Goal: Information Seeking & Learning: Learn about a topic

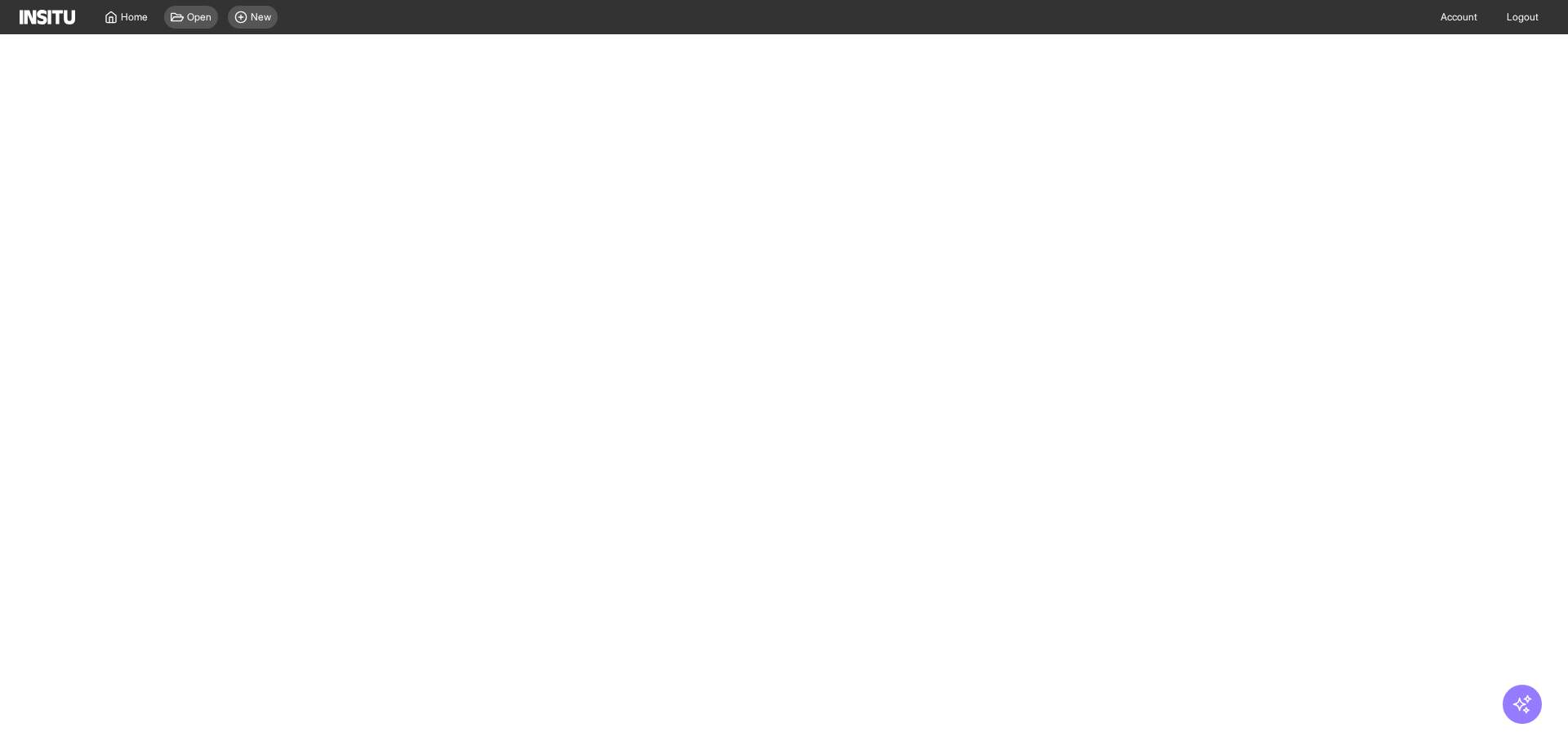
select select "**"
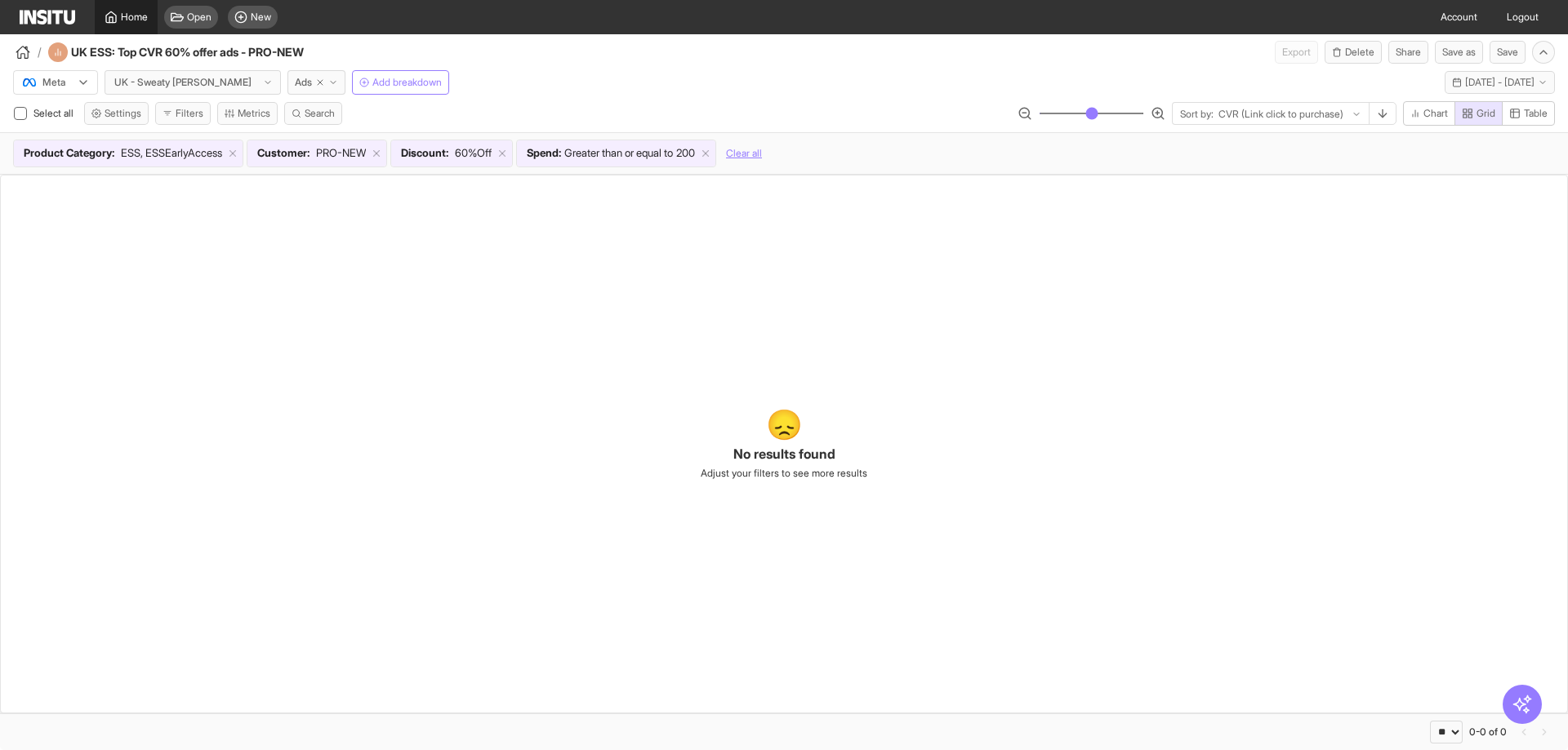
click at [130, 14] on span "Home" at bounding box center [134, 17] width 27 height 13
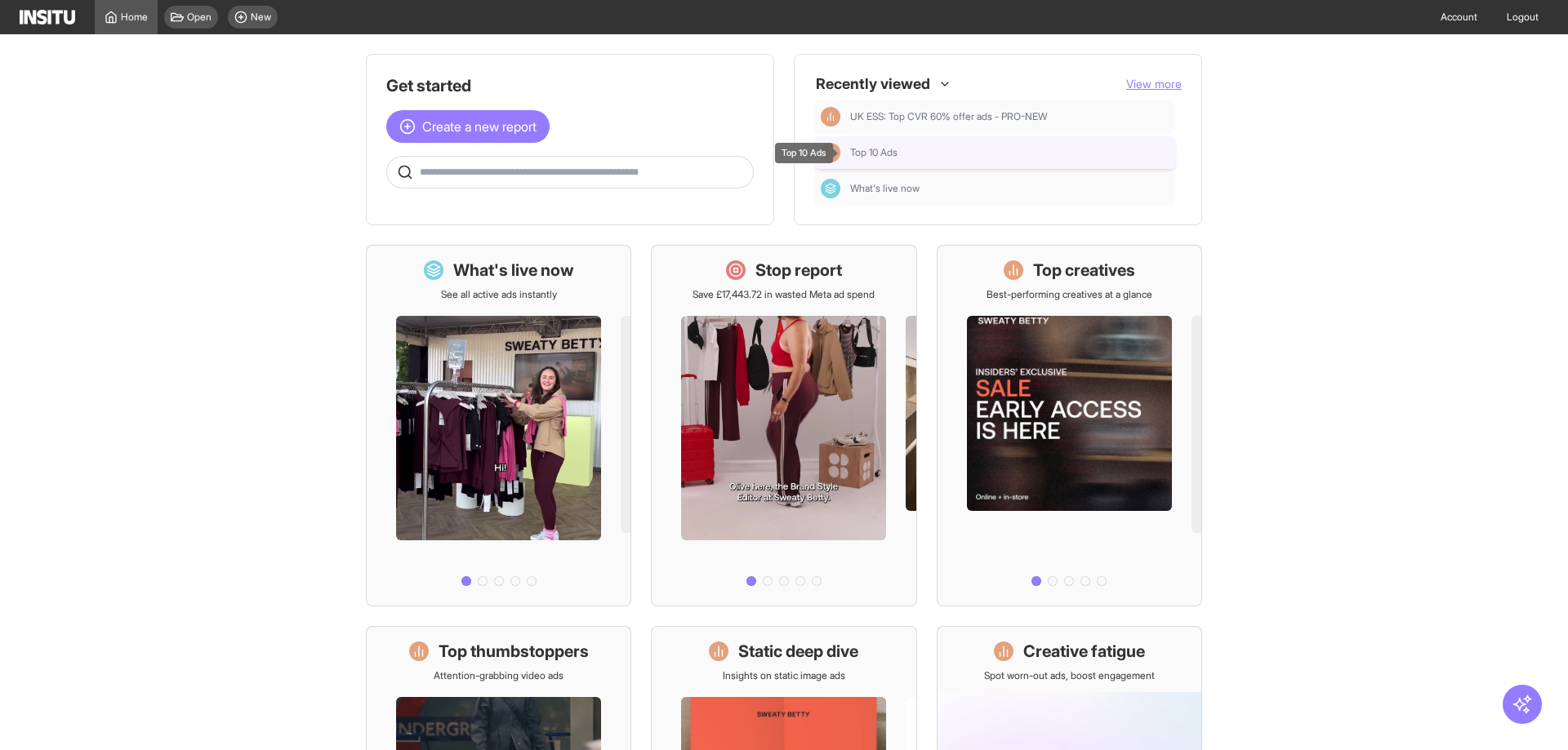
click at [920, 151] on div "Top 10 Ads" at bounding box center [1009, 153] width 319 height 13
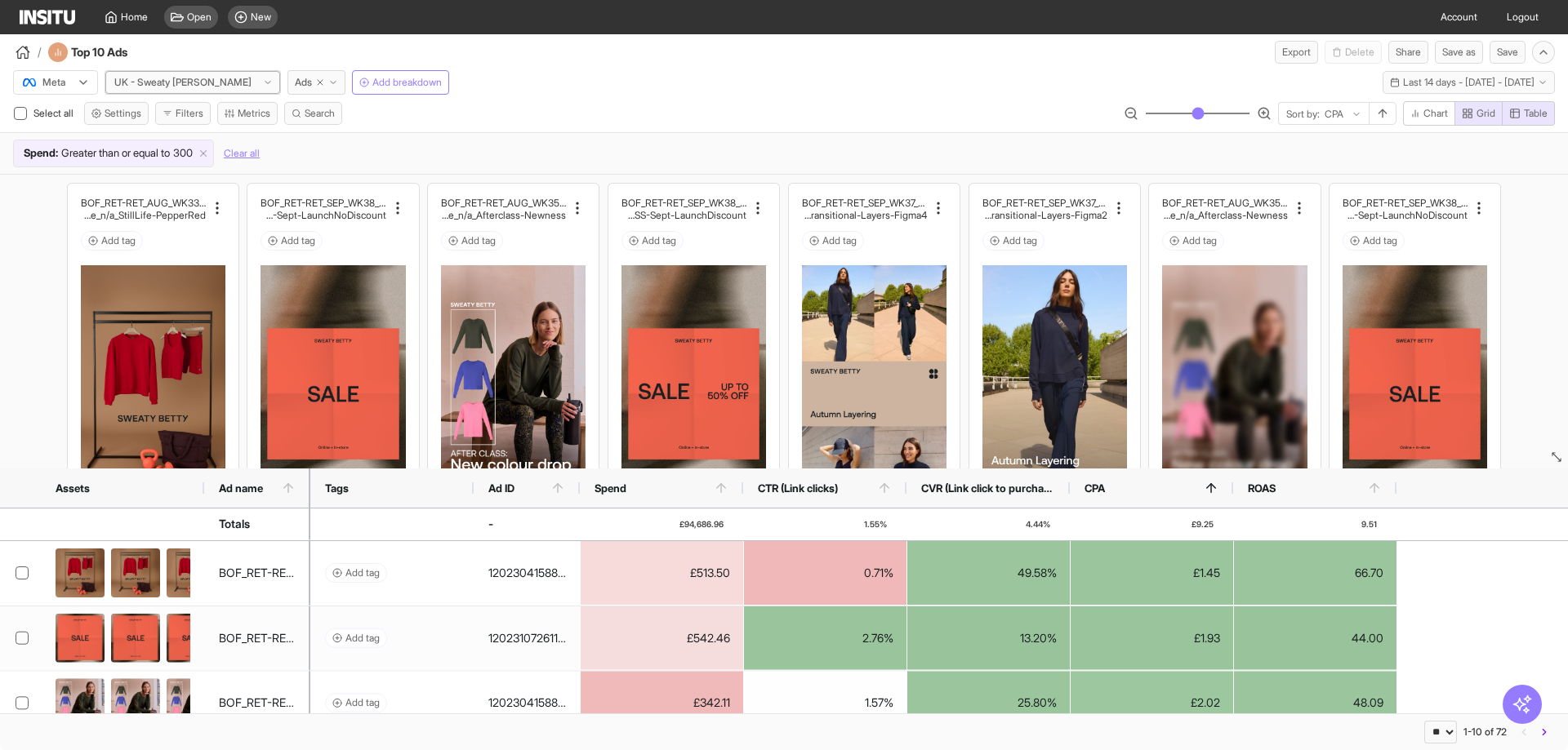
click at [204, 87] on div "UK - Sweaty Betty" at bounding box center [186, 82] width 147 height 16
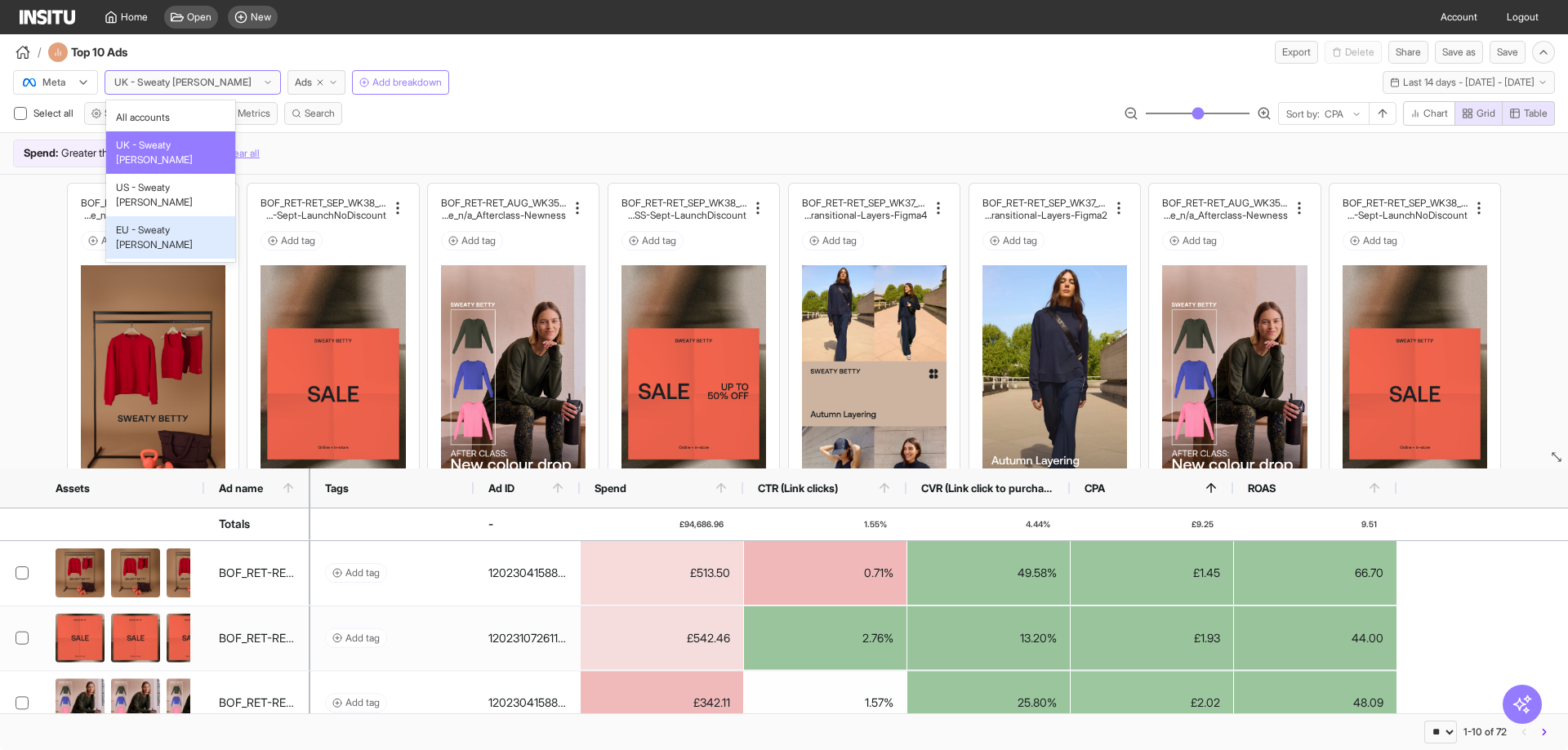
click at [159, 217] on div "EU - Sweaty [PERSON_NAME]" at bounding box center [171, 238] width 129 height 43
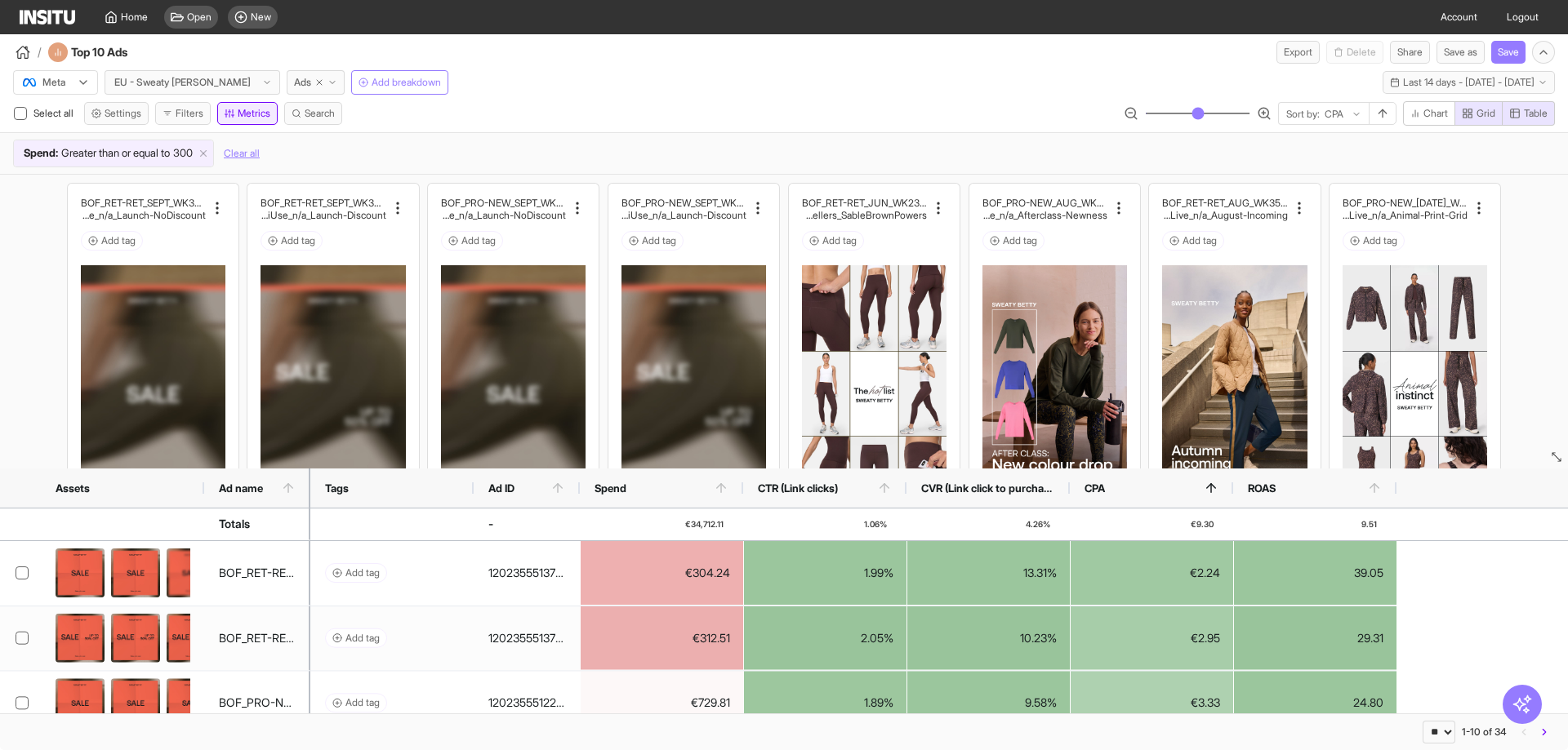
click at [264, 115] on button "Metrics" at bounding box center [247, 113] width 61 height 23
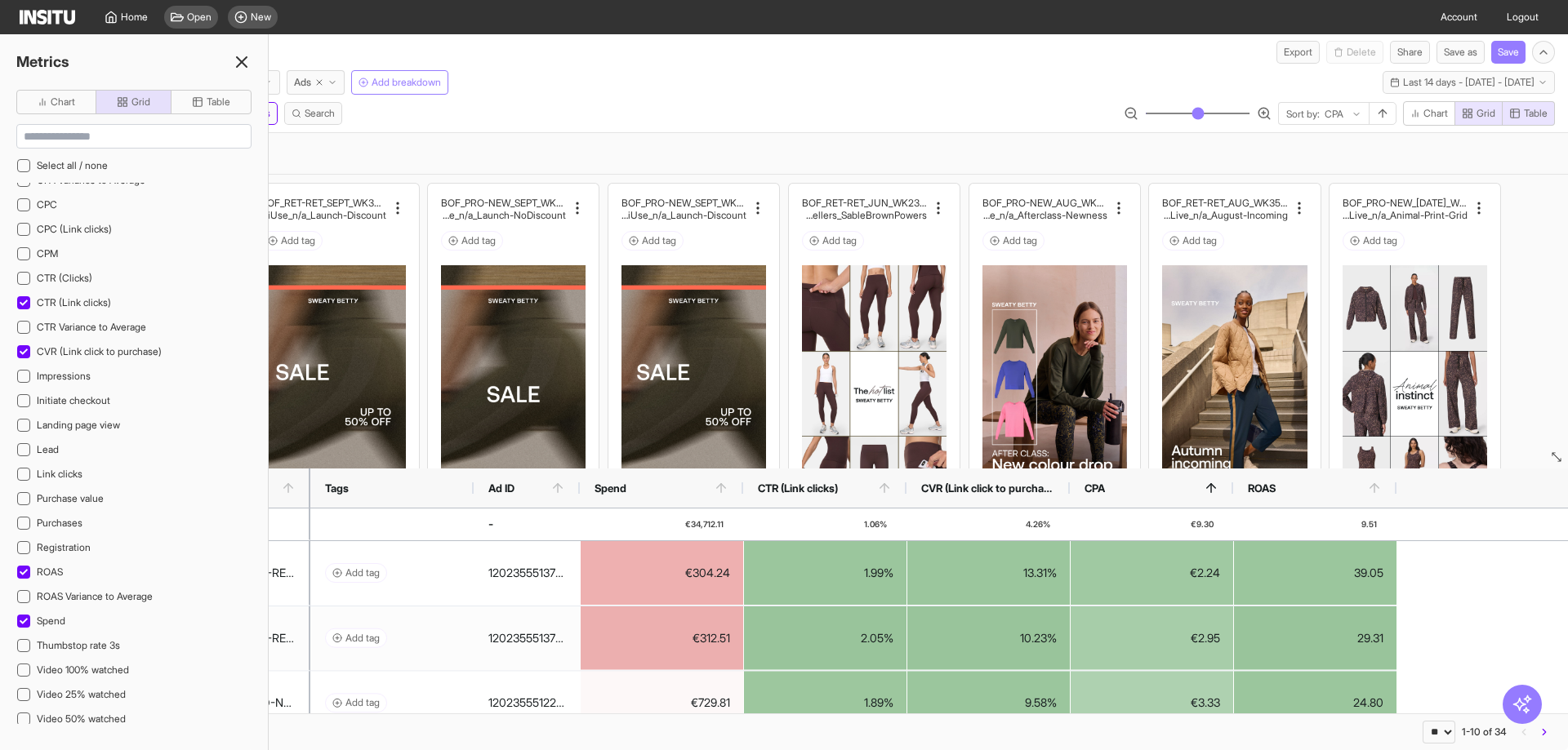
scroll to position [408, 0]
click at [24, 299] on icon at bounding box center [24, 299] width 9 height 6
